Goal: Check status

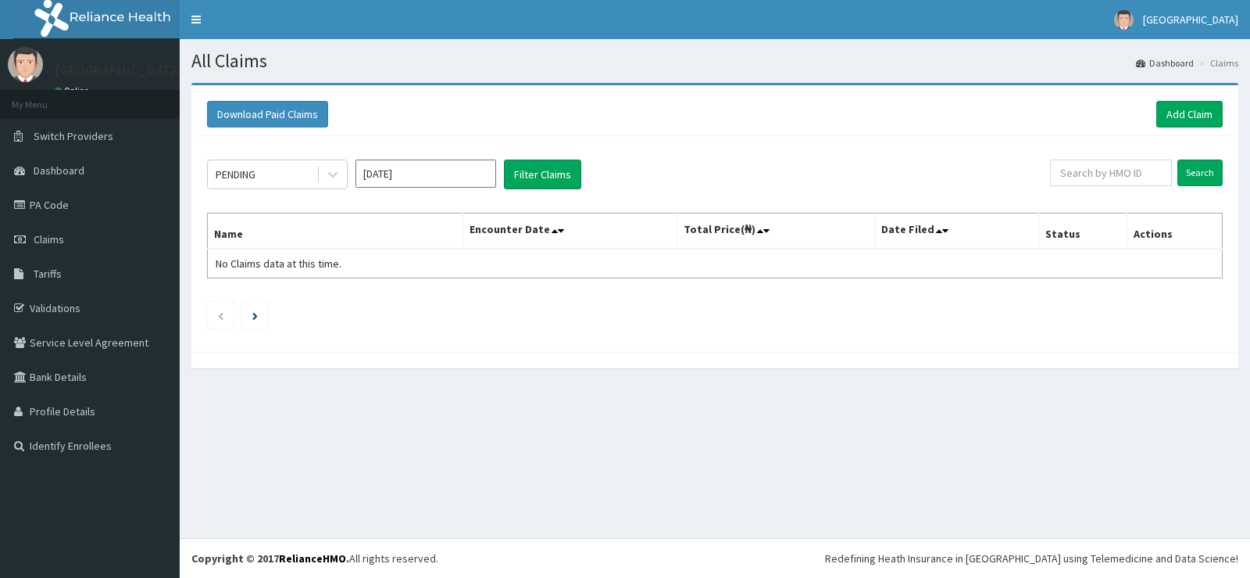
click at [402, 181] on input "[DATE]" at bounding box center [426, 173] width 141 height 28
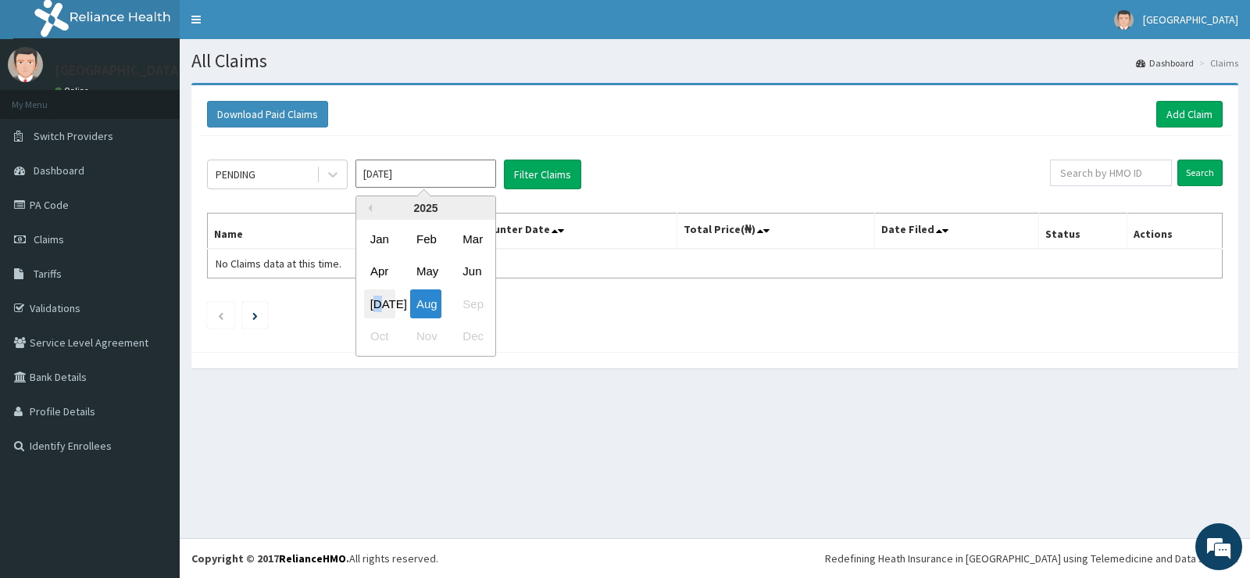
click at [381, 297] on div "[DATE]" at bounding box center [379, 303] width 31 height 29
type input "[DATE]"
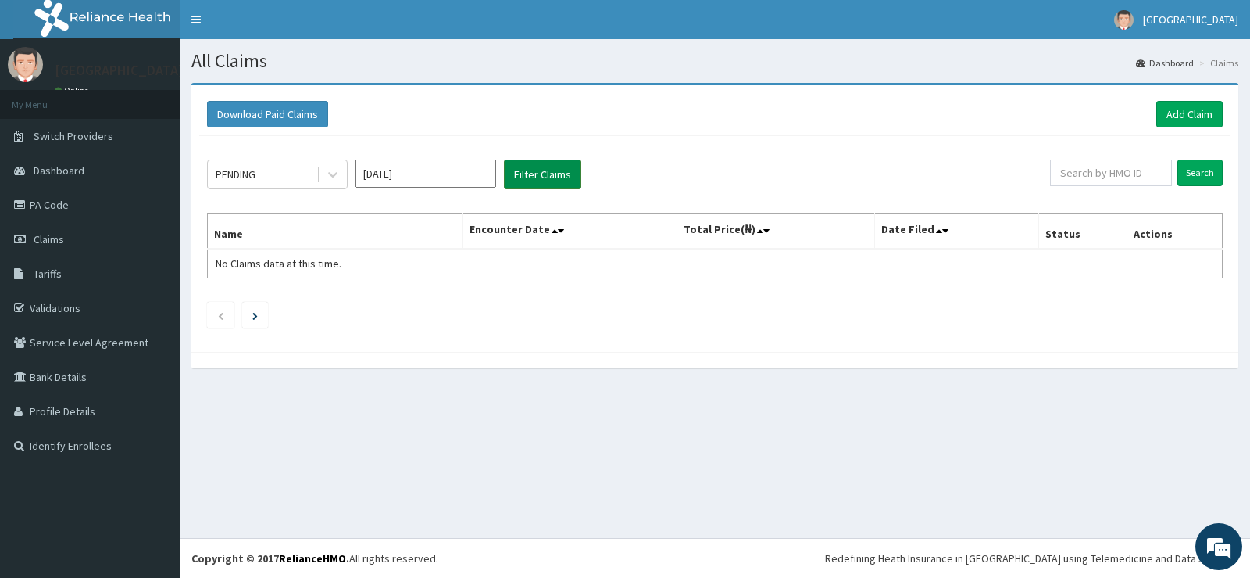
click at [528, 179] on button "Filter Claims" at bounding box center [542, 174] width 77 height 30
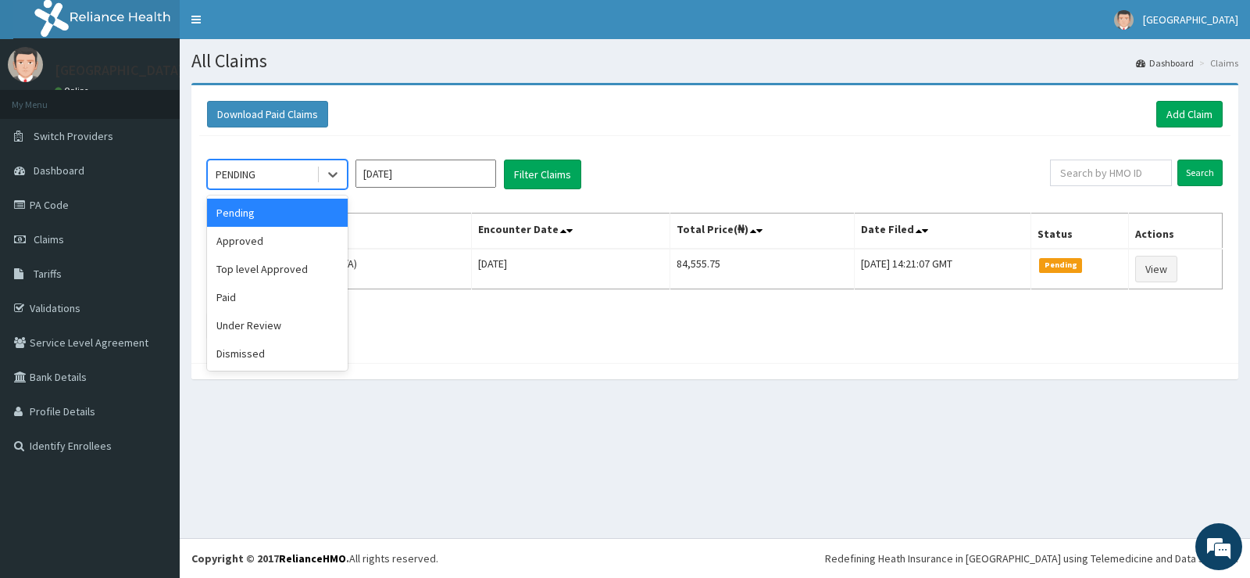
click at [306, 177] on div "PENDING" at bounding box center [262, 174] width 109 height 25
click at [291, 242] on div "Approved" at bounding box center [277, 241] width 141 height 28
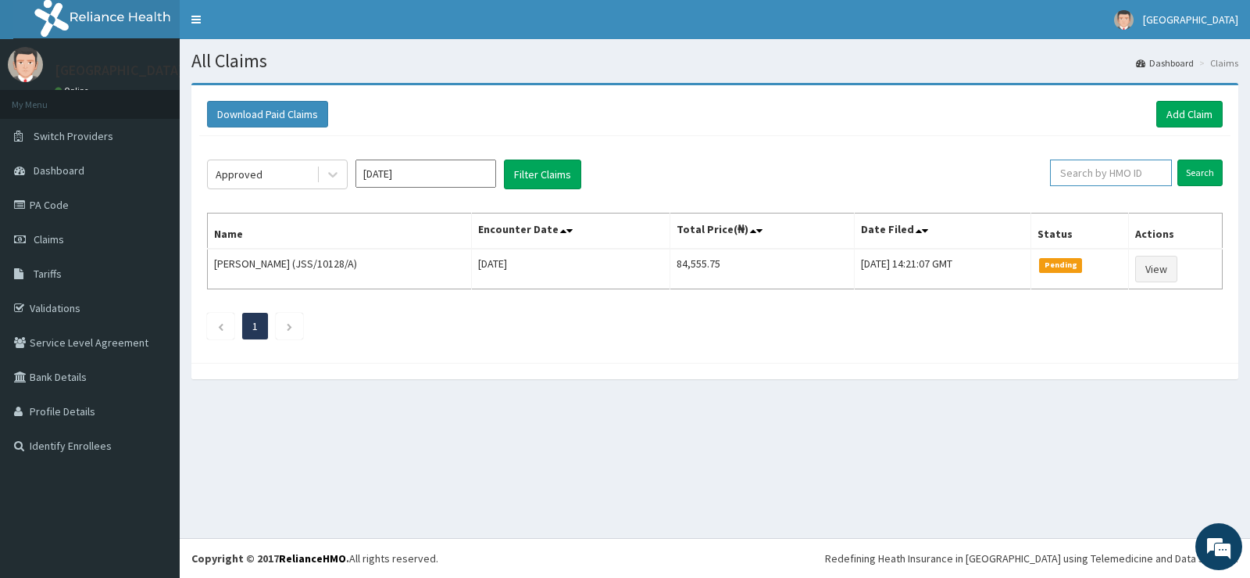
click at [1082, 170] on input "text" at bounding box center [1111, 172] width 123 height 27
paste input "MHT/10019/B"
type input "MHT/10019/B"
drag, startPoint x: 1196, startPoint y: 165, endPoint x: 1125, endPoint y: 178, distance: 71.6
click at [1193, 164] on input "Search" at bounding box center [1200, 172] width 45 height 27
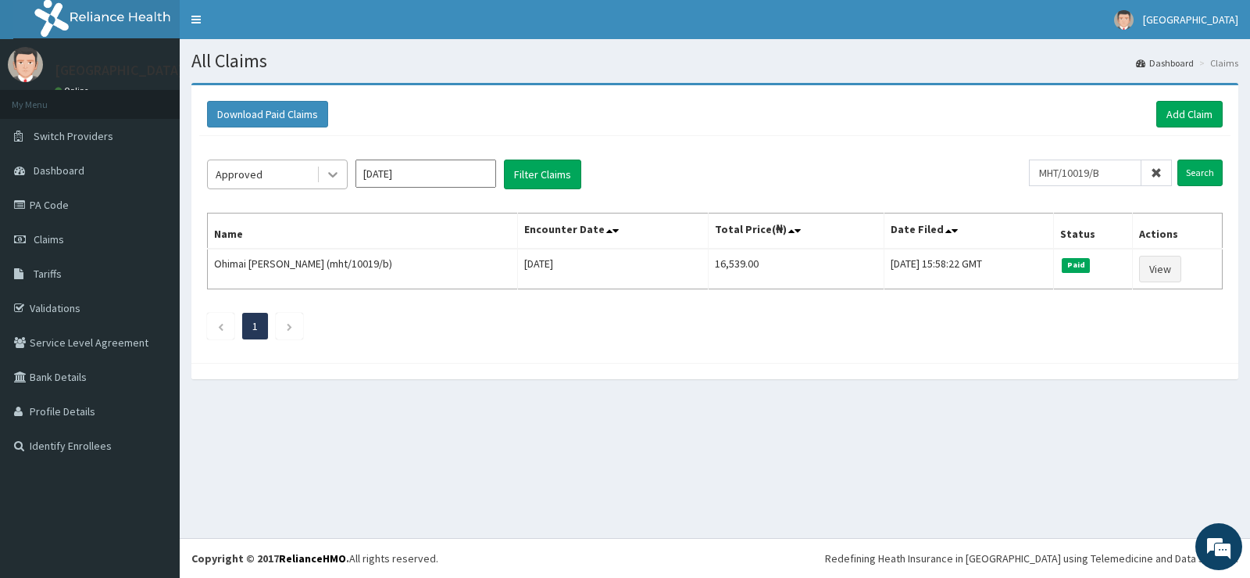
click at [327, 173] on icon at bounding box center [333, 174] width 16 height 16
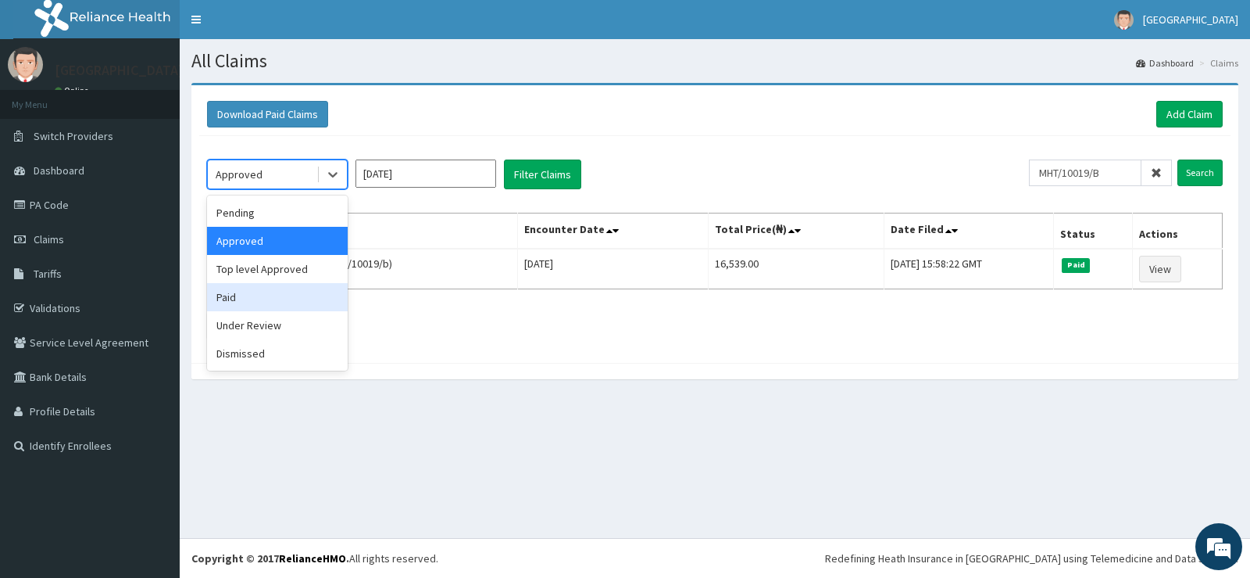
click at [281, 305] on div "Paid" at bounding box center [277, 297] width 141 height 28
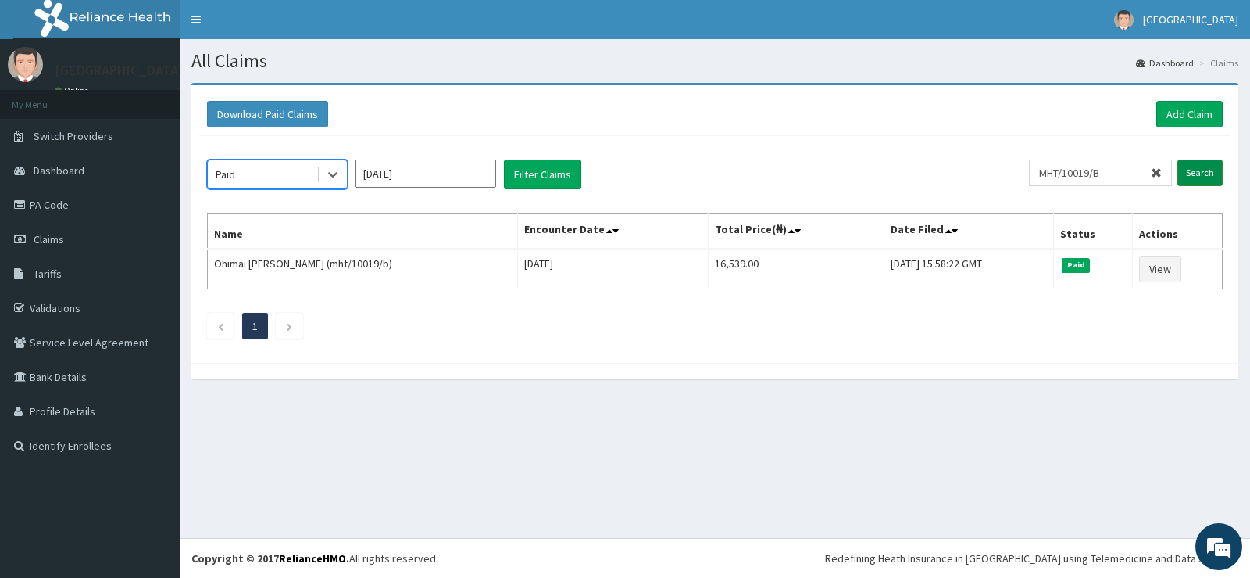
click at [1191, 168] on input "Search" at bounding box center [1200, 172] width 45 height 27
